Goal: Information Seeking & Learning: Find specific fact

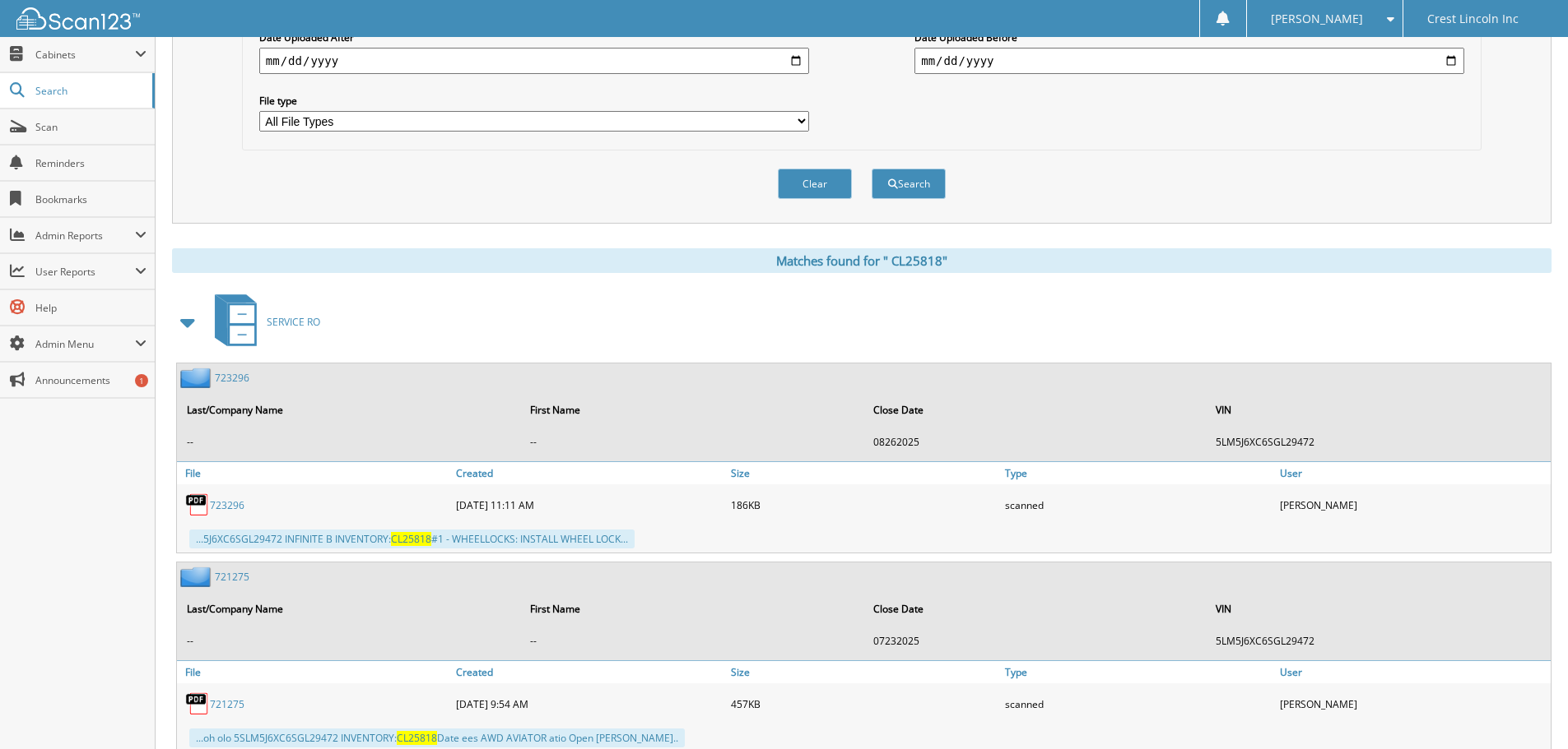
scroll to position [444, 0]
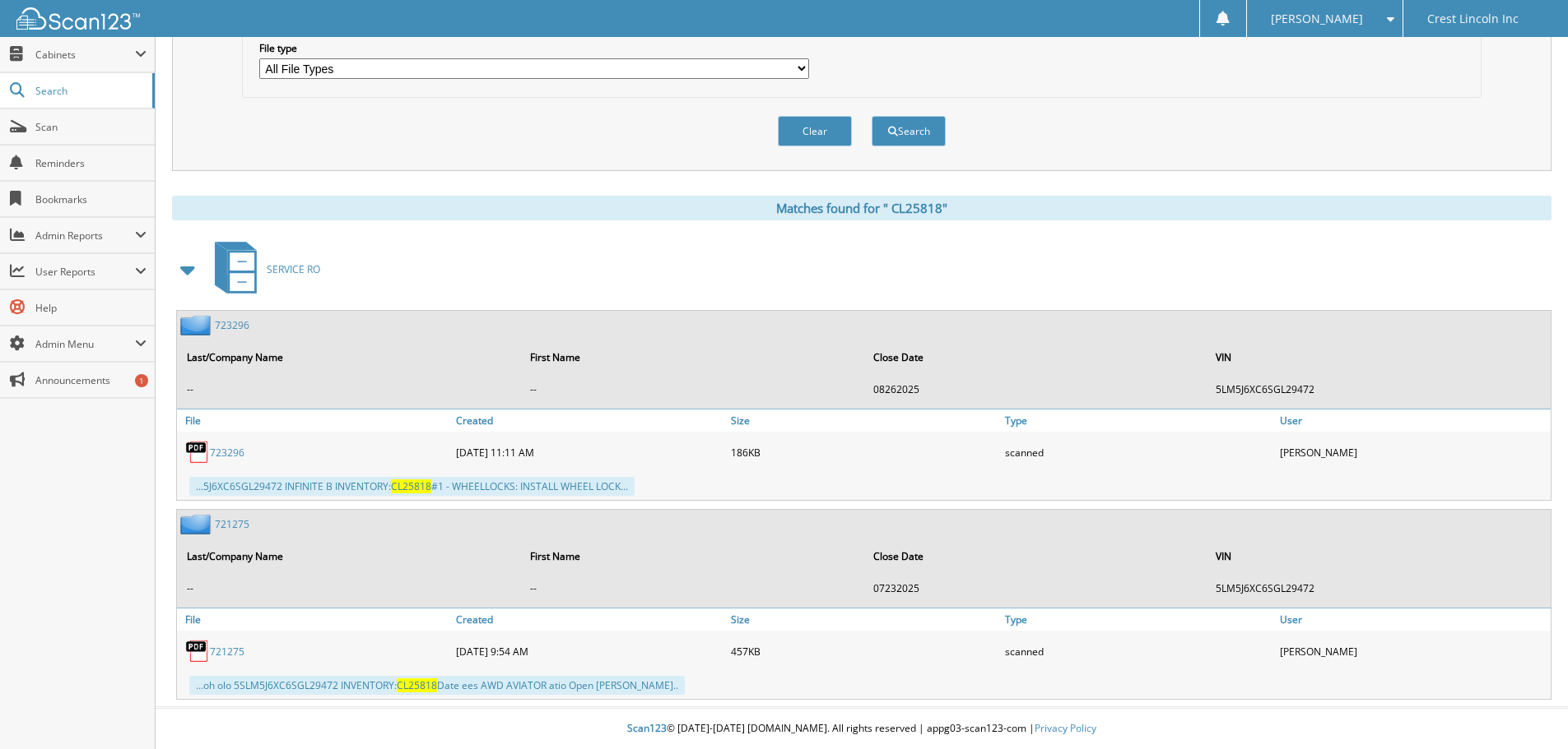
click at [189, 273] on span at bounding box center [188, 269] width 23 height 30
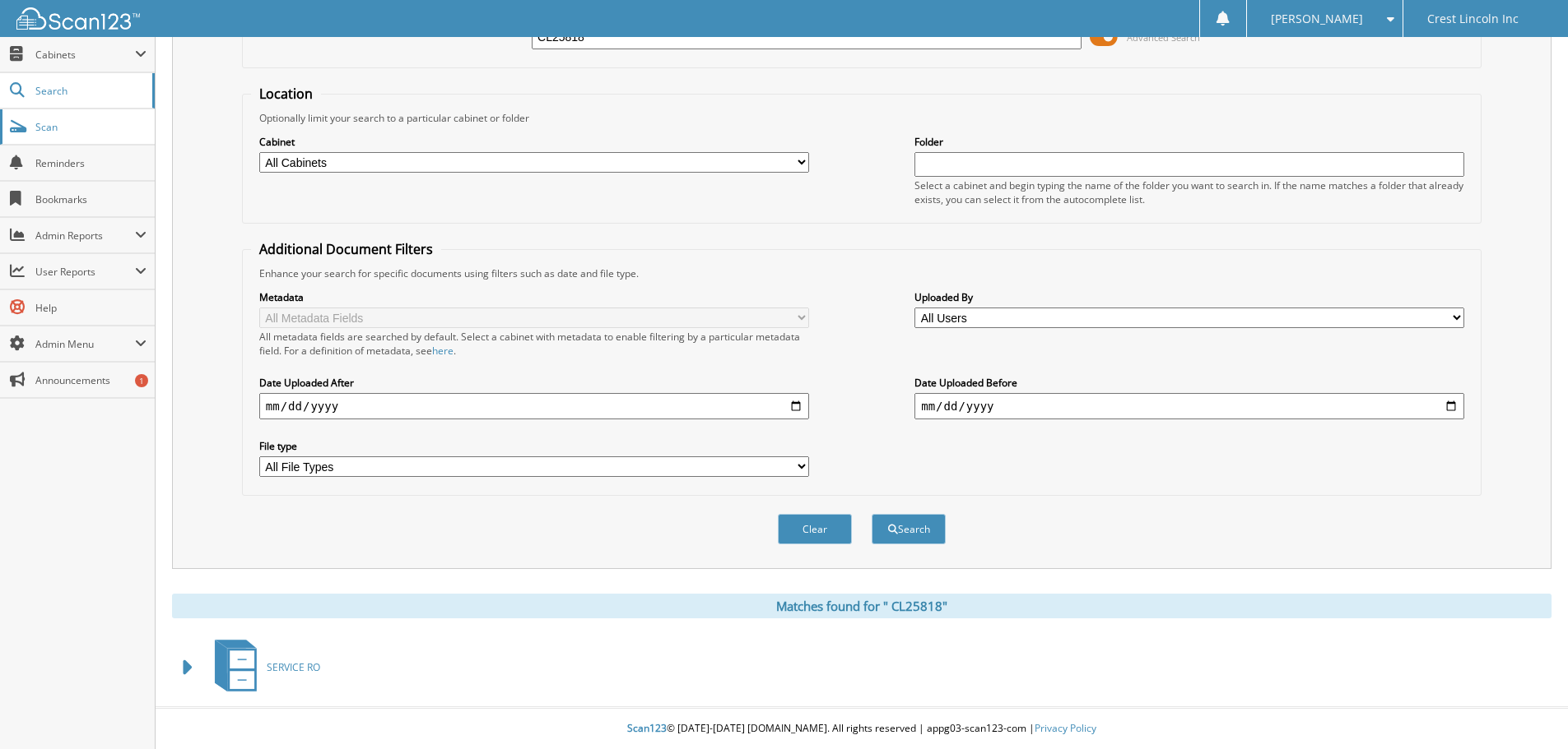
scroll to position [0, 0]
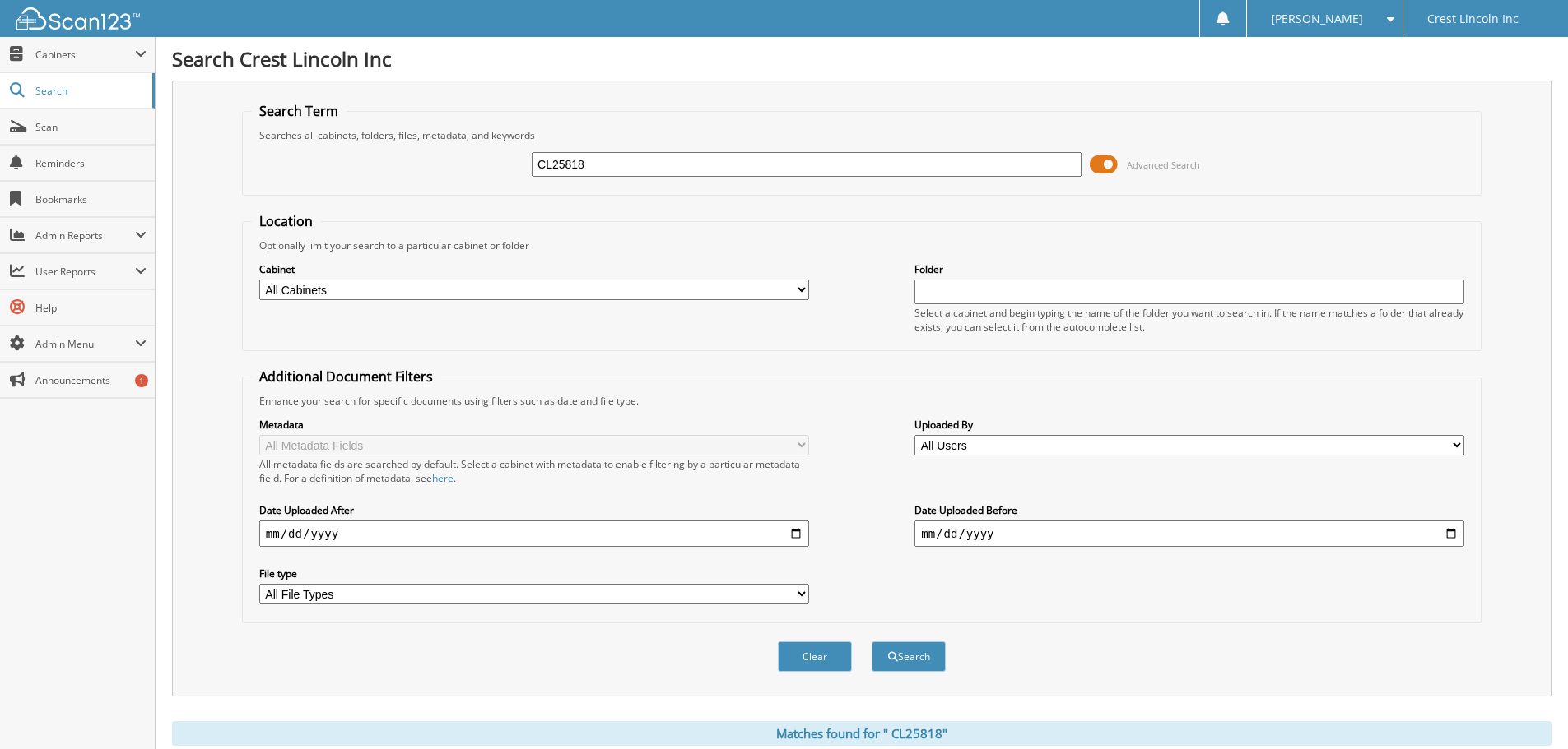
drag, startPoint x: 610, startPoint y: 159, endPoint x: 489, endPoint y: 178, distance: 122.5
click at [489, 178] on div "CL25818 Advanced Search" at bounding box center [862, 164] width 1222 height 44
paste input "D25782"
type input "D25782"
click at [905, 657] on button "Search" at bounding box center [908, 657] width 74 height 31
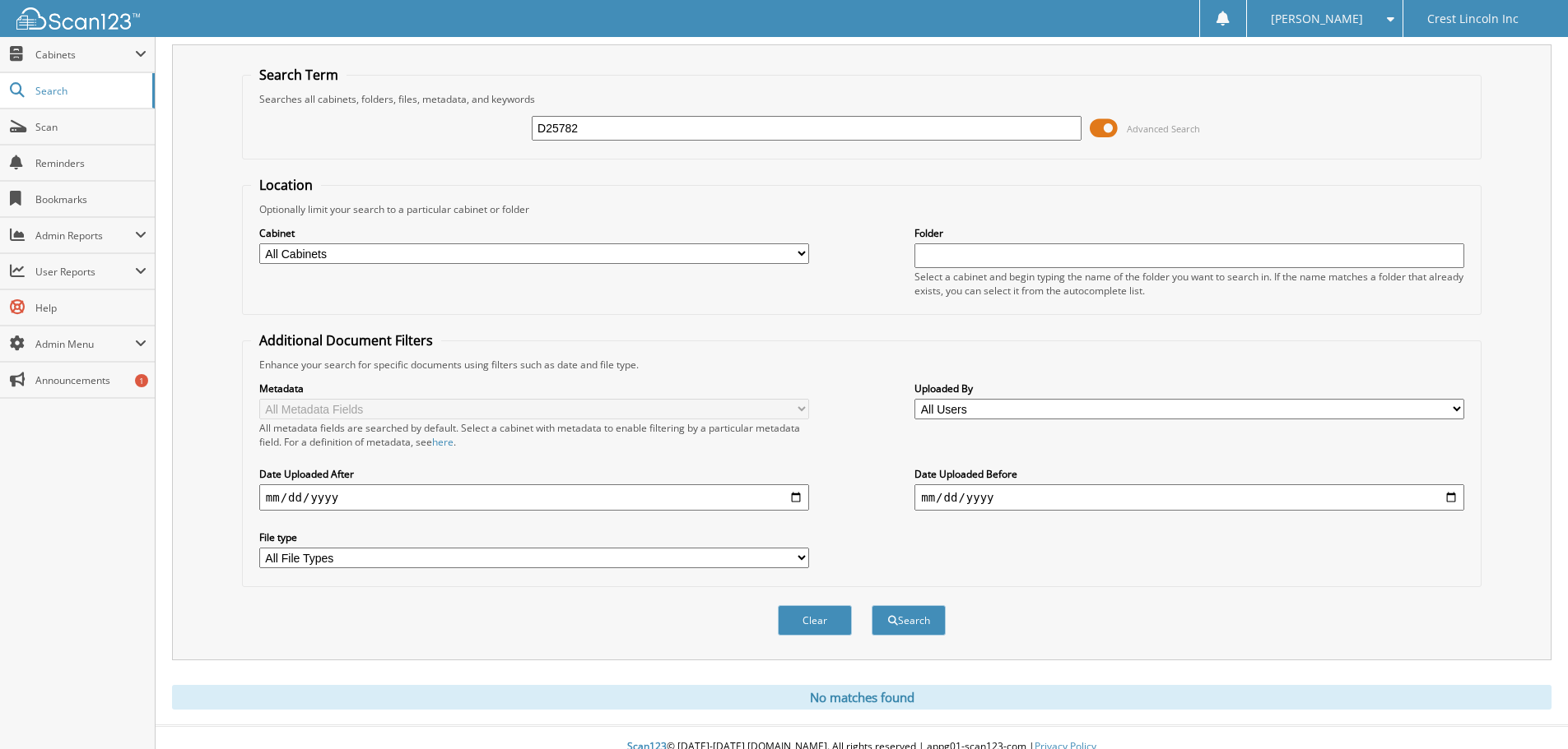
scroll to position [55, 0]
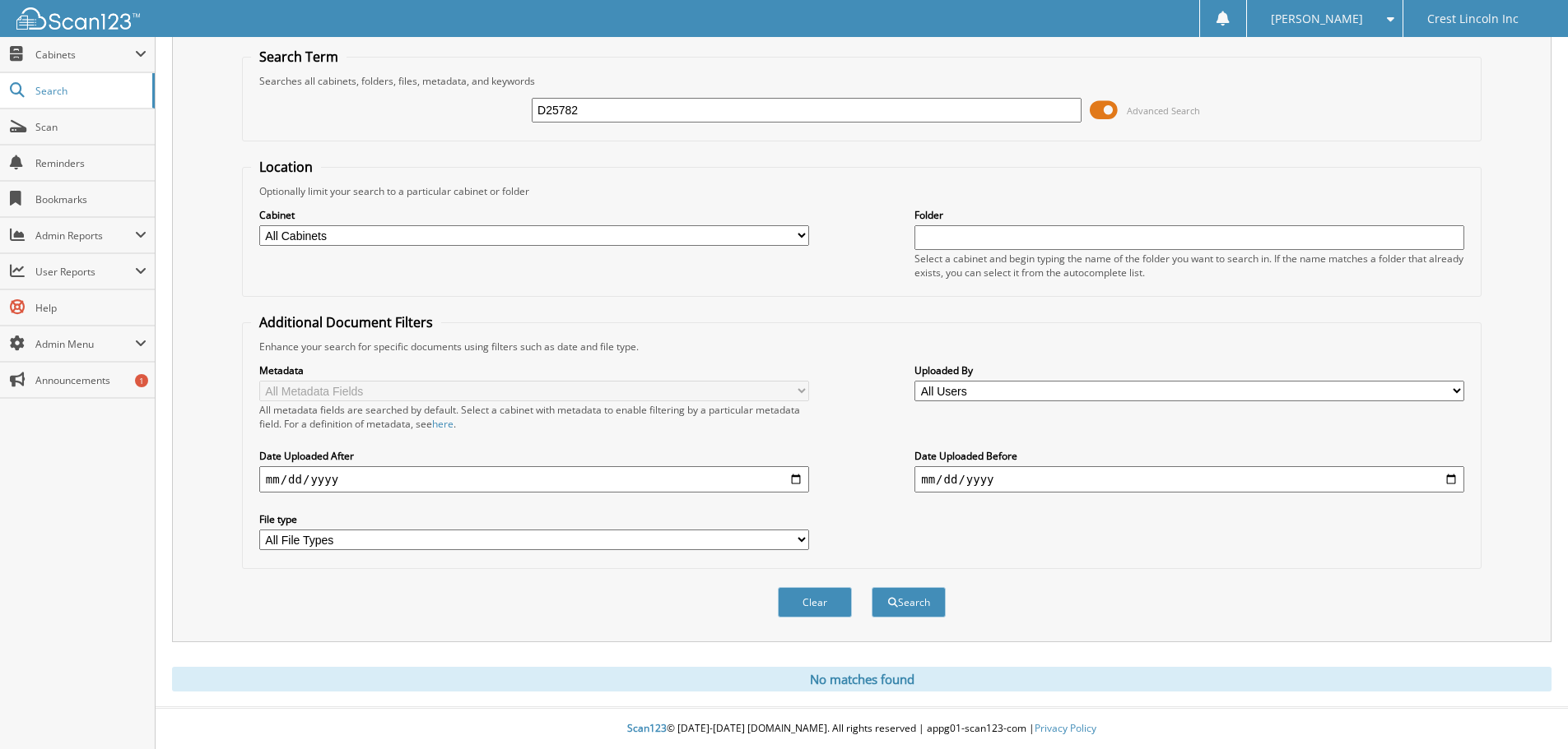
click at [1100, 112] on span at bounding box center [1104, 110] width 28 height 25
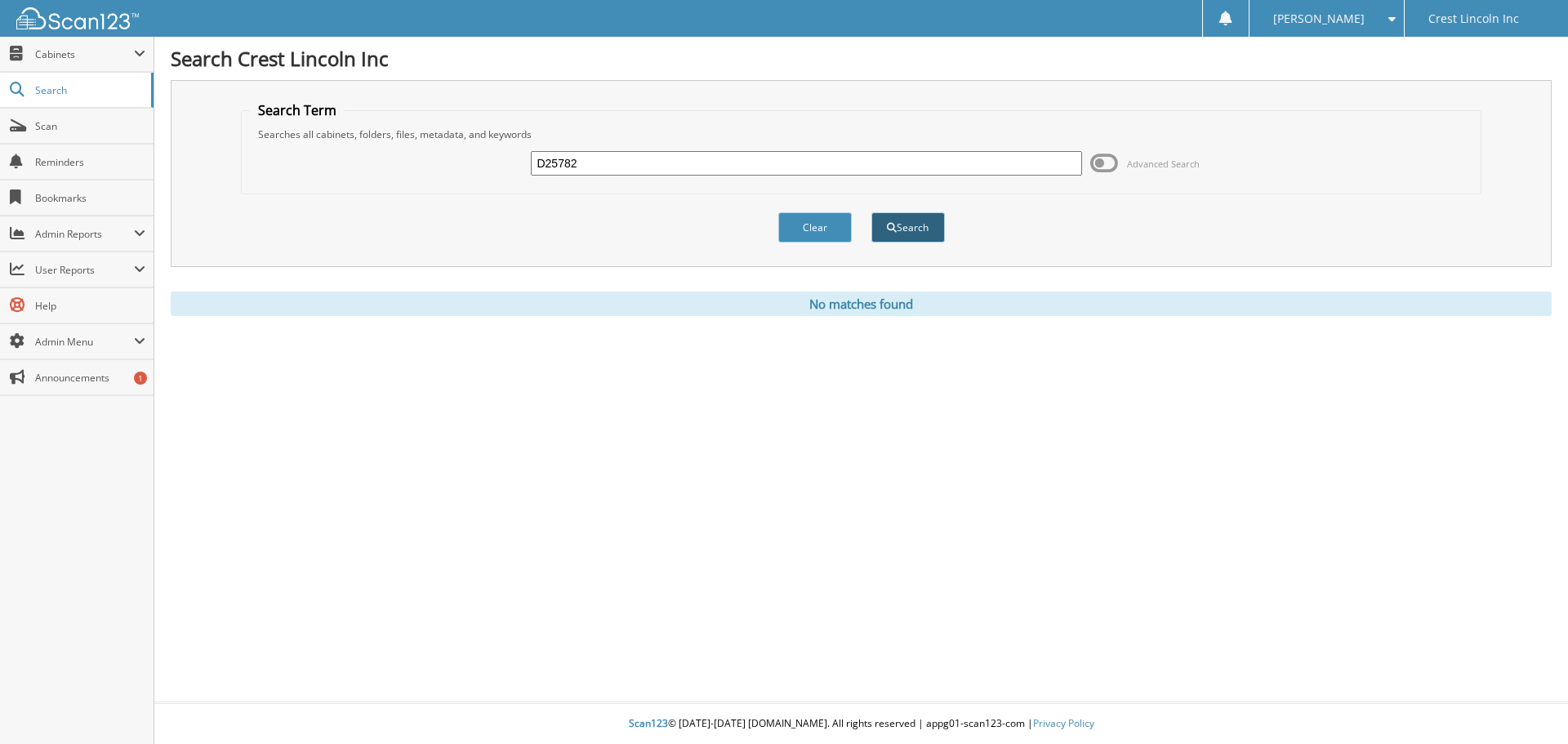
click at [916, 231] on button "Search" at bounding box center [907, 228] width 73 height 30
